Goal: Task Accomplishment & Management: Use online tool/utility

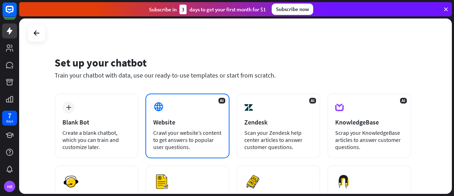
scroll to position [119, 0]
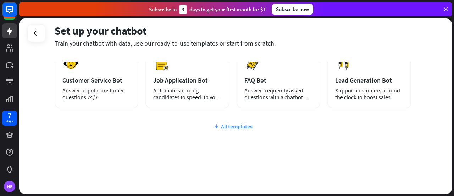
click at [231, 128] on div "All templates" at bounding box center [233, 125] width 357 height 7
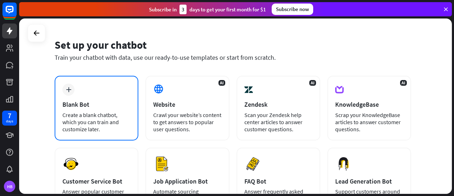
scroll to position [0, 0]
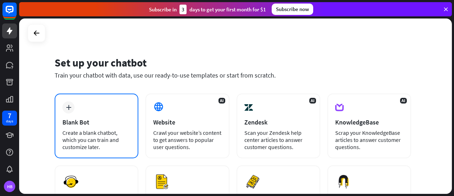
click at [101, 135] on div "Create a blank chatbot, which you can train and customize later." at bounding box center [96, 139] width 68 height 21
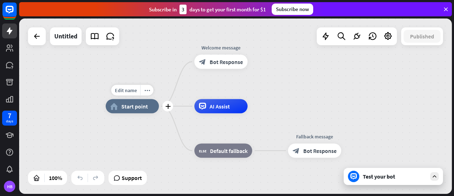
click at [141, 110] on div "home_2 Start point" at bounding box center [132, 106] width 53 height 14
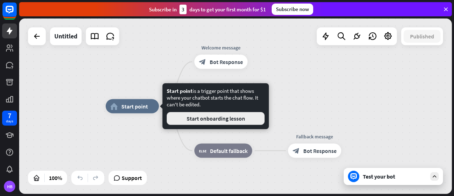
click at [222, 119] on button "Start onboarding lesson" at bounding box center [216, 118] width 98 height 13
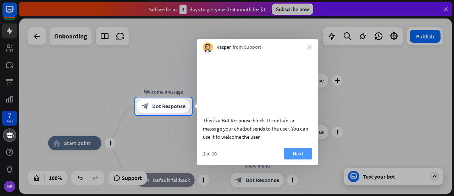
click at [292, 159] on button "Next" at bounding box center [298, 153] width 28 height 11
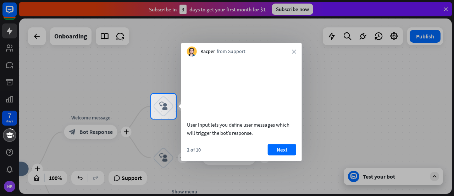
click at [294, 155] on button "Next" at bounding box center [282, 148] width 28 height 11
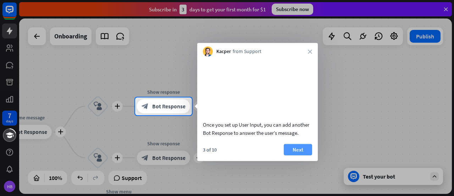
click at [296, 155] on button "Next" at bounding box center [298, 148] width 28 height 11
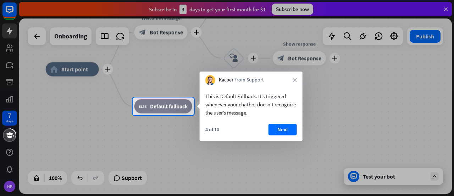
click at [274, 133] on button "Next" at bounding box center [283, 129] width 28 height 11
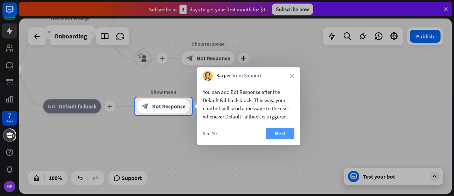
click at [275, 134] on button "Next" at bounding box center [280, 132] width 28 height 11
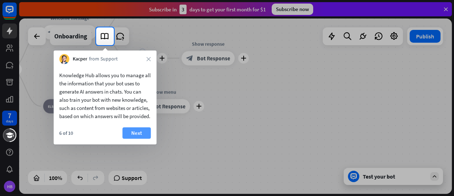
click at [138, 138] on button "Next" at bounding box center [136, 132] width 28 height 11
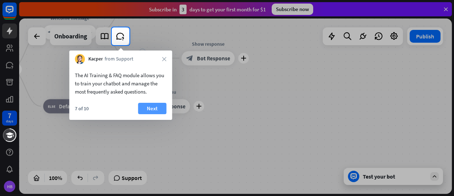
click at [147, 106] on button "Next" at bounding box center [152, 108] width 28 height 11
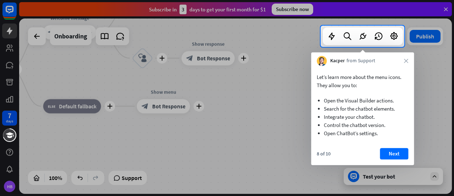
drag, startPoint x: 393, startPoint y: 147, endPoint x: 397, endPoint y: 147, distance: 3.6
click at [393, 147] on div "Let’s learn more about the menu icons. They allow you to: Open the Visual Build…" at bounding box center [362, 115] width 103 height 99
click at [402, 155] on button "Next" at bounding box center [394, 153] width 28 height 11
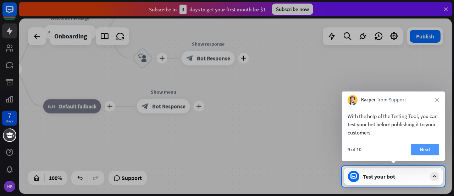
click at [422, 149] on button "Next" at bounding box center [425, 148] width 28 height 11
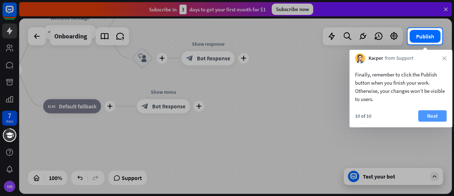
click at [438, 115] on button "Next" at bounding box center [432, 115] width 28 height 11
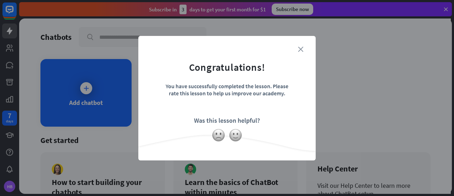
click at [299, 48] on icon "close" at bounding box center [300, 48] width 5 height 5
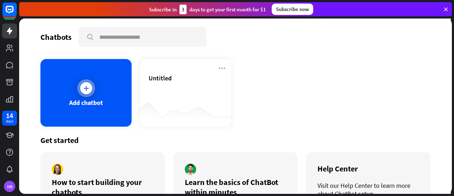
click at [86, 94] on div at bounding box center [86, 88] width 18 height 18
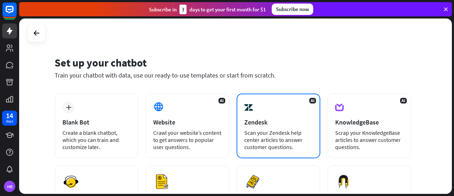
scroll to position [119, 0]
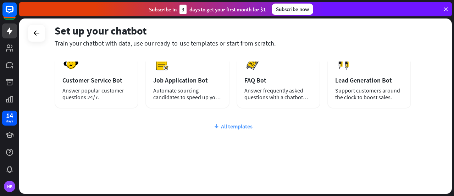
click at [225, 126] on div "All templates" at bounding box center [233, 125] width 357 height 7
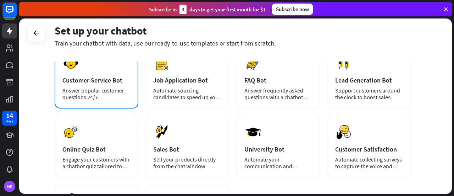
click at [80, 98] on div "Answer popular customer questions 24/7." at bounding box center [96, 93] width 68 height 13
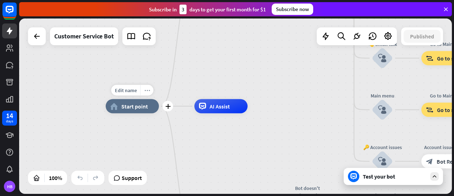
click at [144, 90] on icon "more_horiz" at bounding box center [147, 89] width 6 height 5
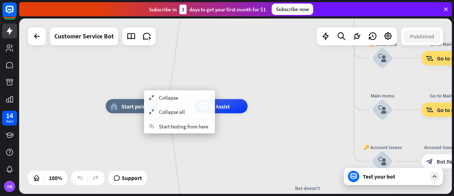
click at [127, 106] on span "Start point" at bounding box center [134, 106] width 27 height 7
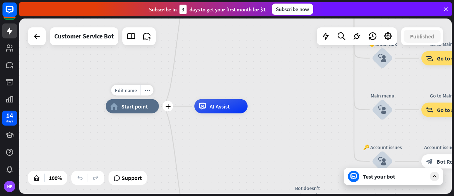
click at [127, 106] on span "Start point" at bounding box center [134, 106] width 27 height 7
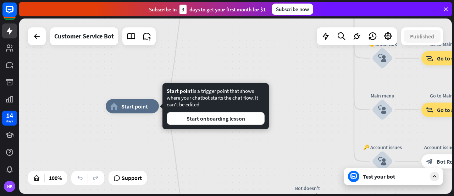
click at [165, 72] on div "Edit name more_horiz home_2 Start point Welcome message block_bot_response Bot …" at bounding box center [235, 105] width 433 height 175
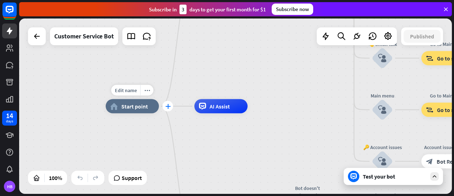
click at [167, 105] on icon "plus" at bounding box center [167, 106] width 5 height 5
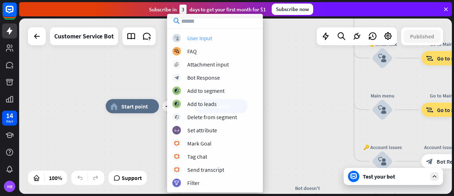
click at [203, 37] on div "User Input" at bounding box center [199, 37] width 25 height 7
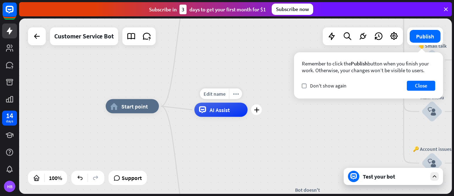
click at [226, 107] on span "AI Assist" at bounding box center [220, 109] width 20 height 7
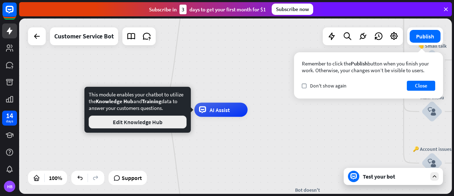
click at [144, 122] on button "Edit Knowledge Hub" at bounding box center [138, 121] width 98 height 13
